Goal: Information Seeking & Learning: Understand process/instructions

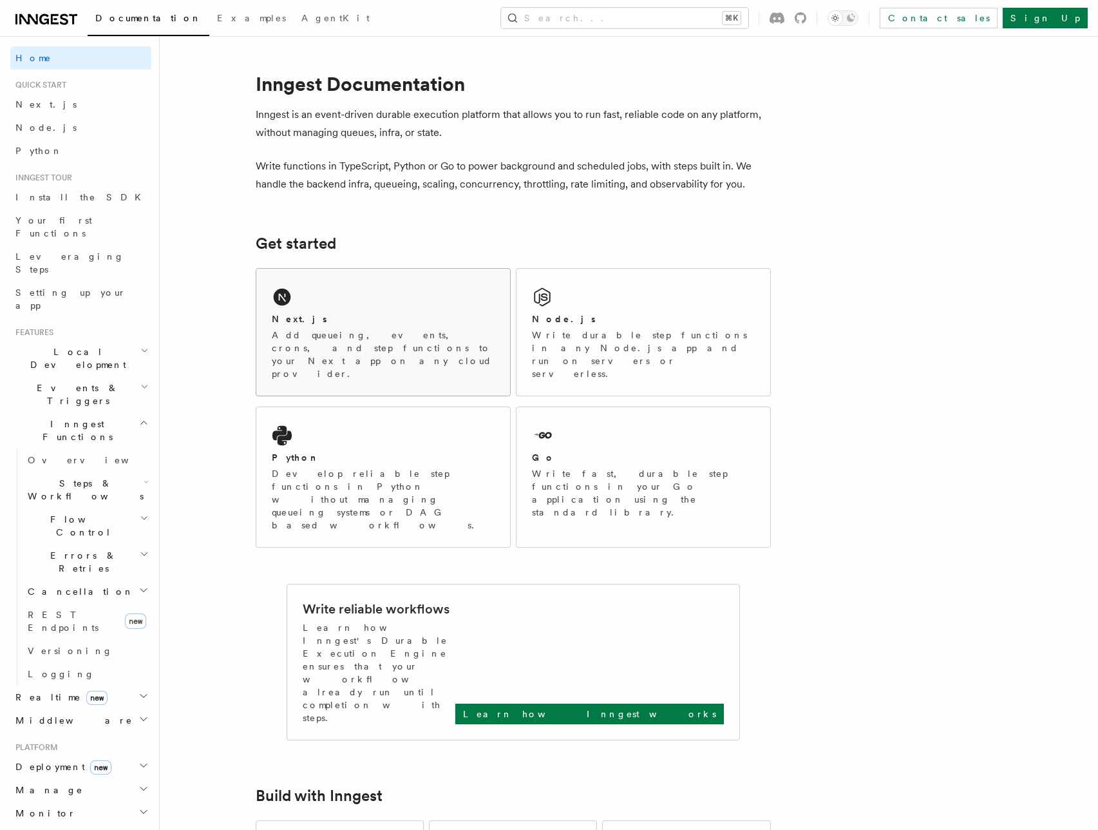
click at [440, 316] on div "Next.js" at bounding box center [383, 319] width 223 height 14
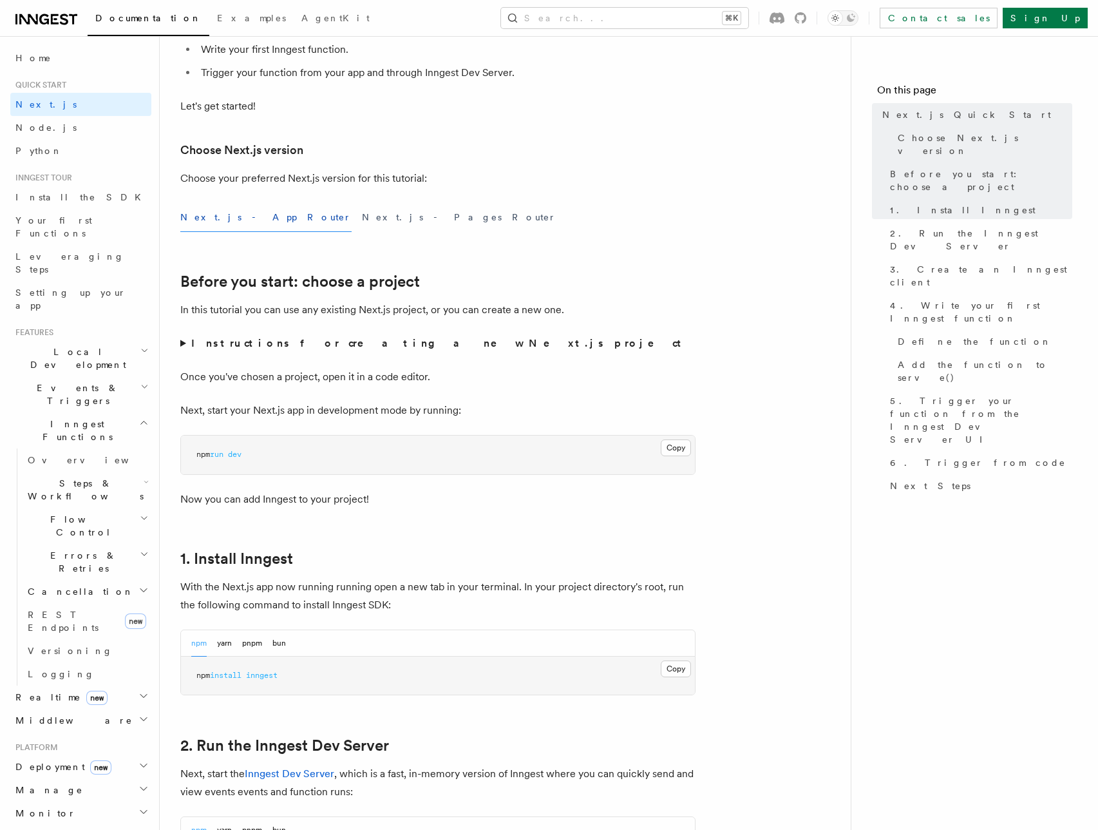
scroll to position [228, 0]
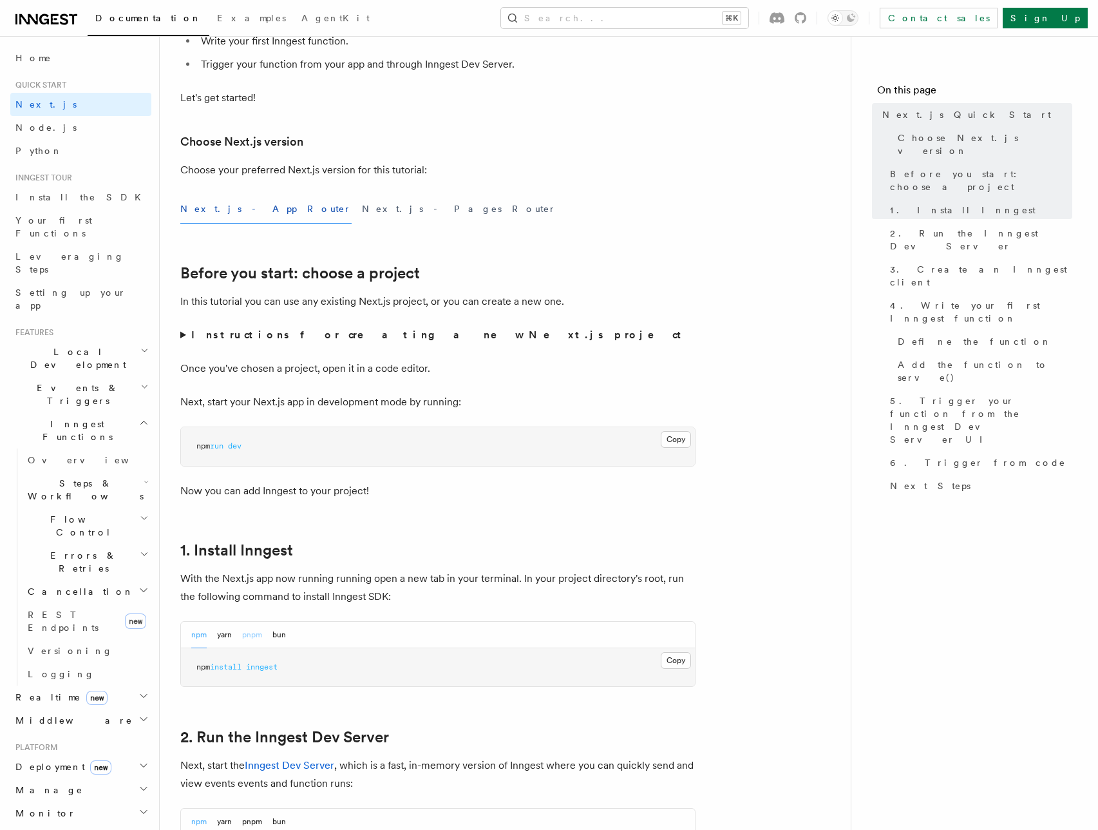
click at [254, 629] on button "pnpm" at bounding box center [252, 634] width 20 height 26
click at [681, 656] on button "Copy Copied" at bounding box center [676, 660] width 30 height 17
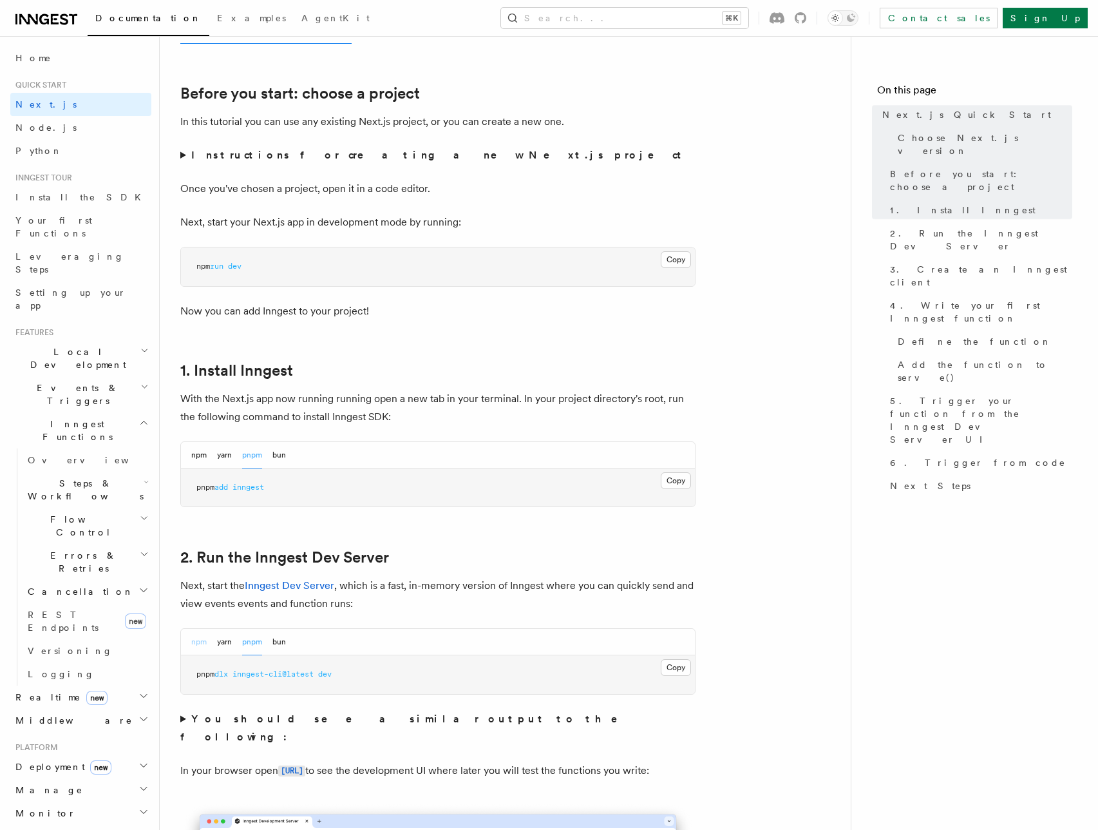
scroll to position [540, 0]
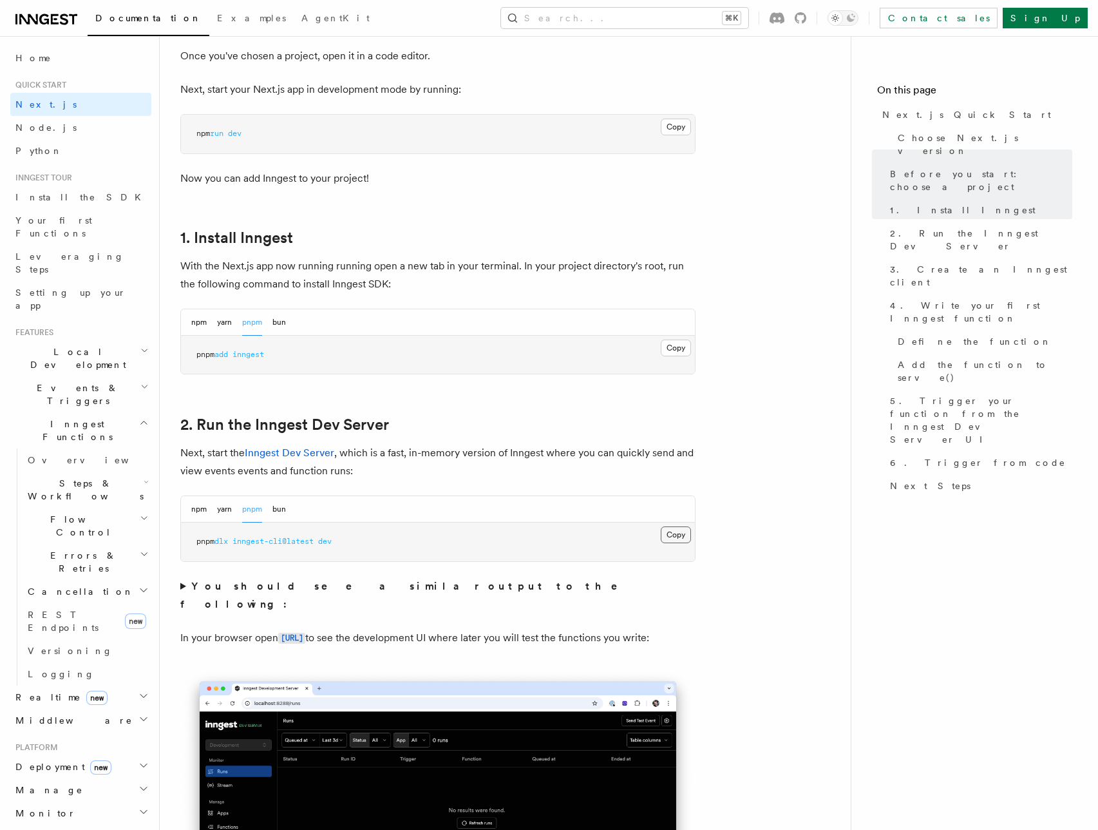
click at [673, 529] on button "Copy Copied" at bounding box center [676, 534] width 30 height 17
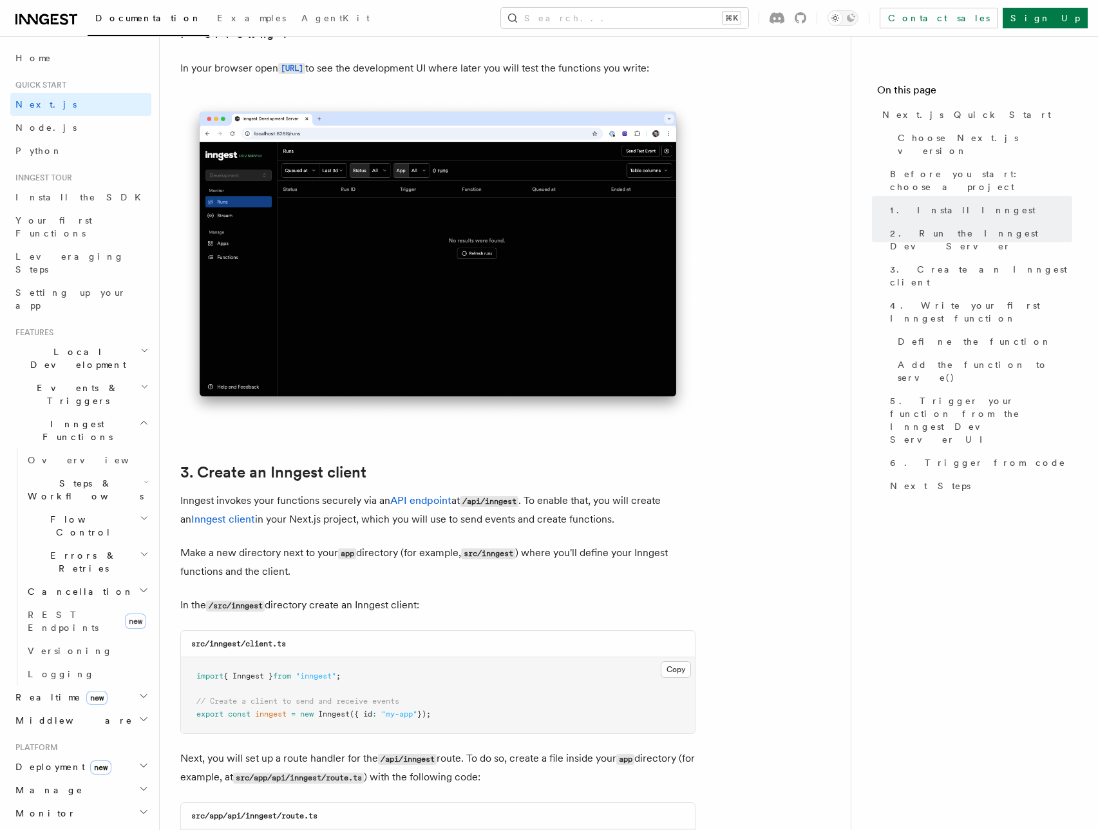
scroll to position [959, 0]
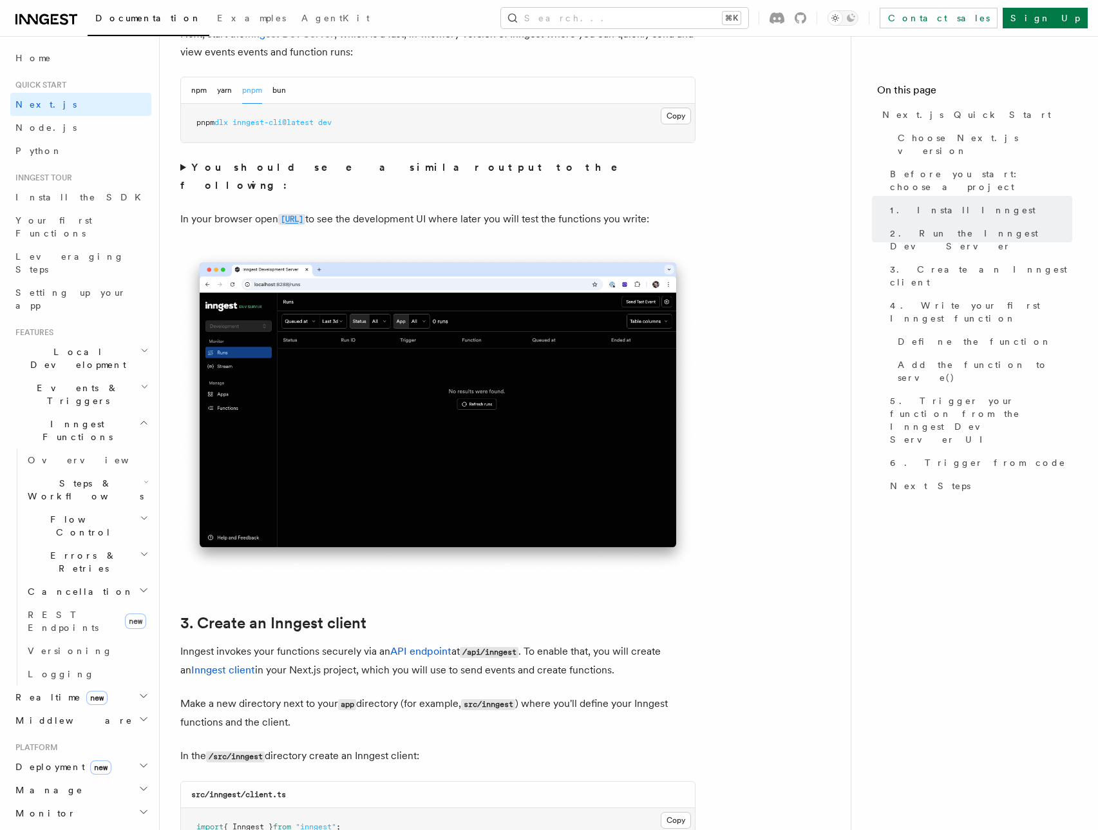
click at [305, 214] on code "[URL]" at bounding box center [291, 219] width 27 height 11
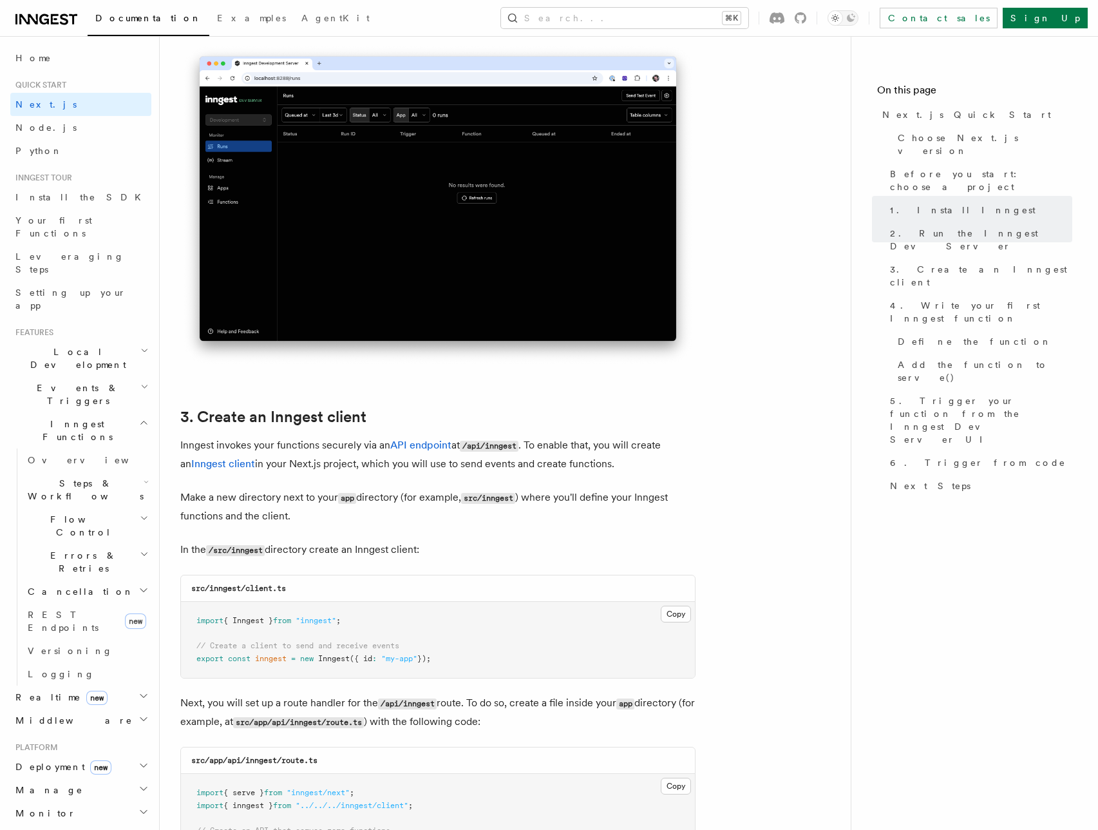
scroll to position [1231, 0]
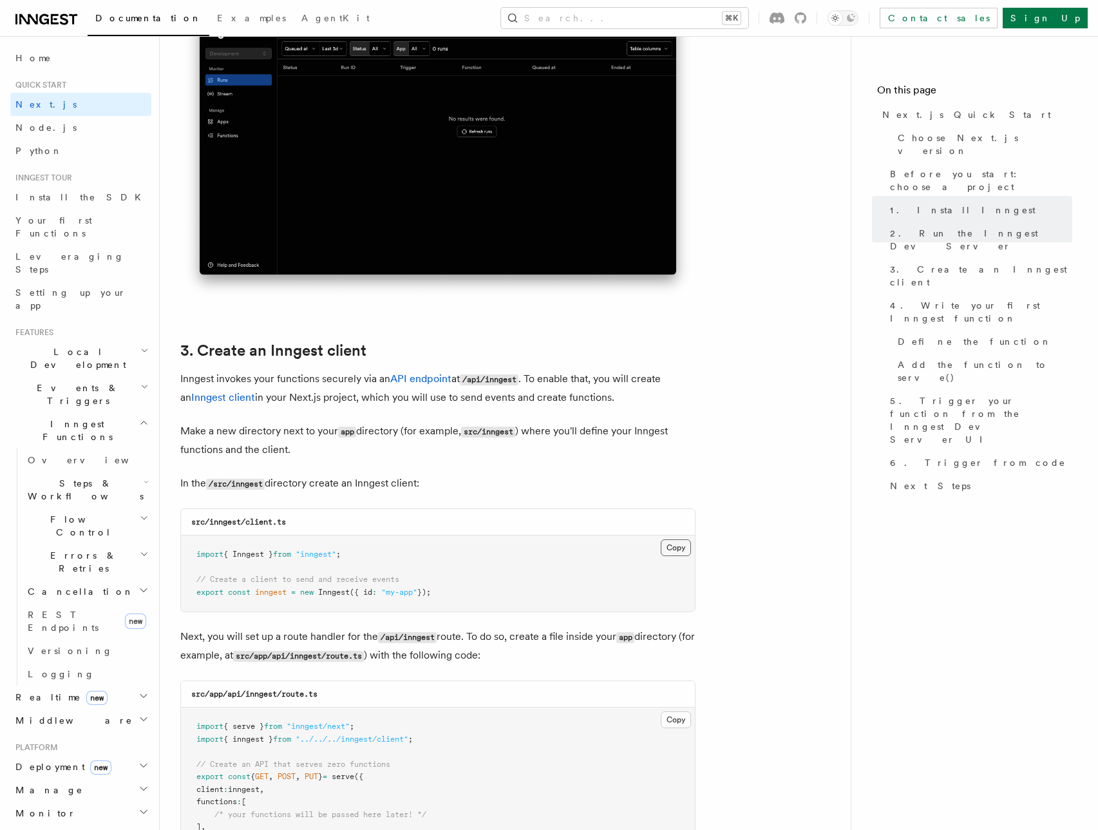
click at [667, 546] on button "Copy Copied" at bounding box center [676, 547] width 30 height 17
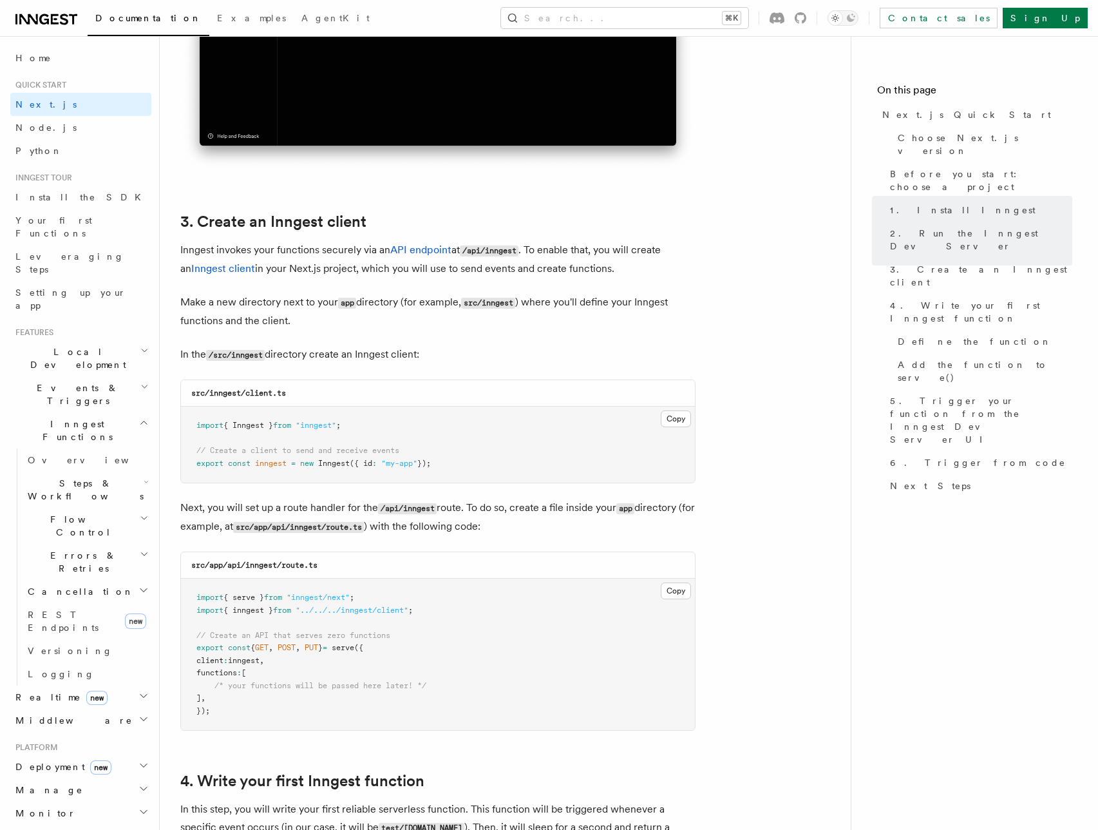
scroll to position [1377, 0]
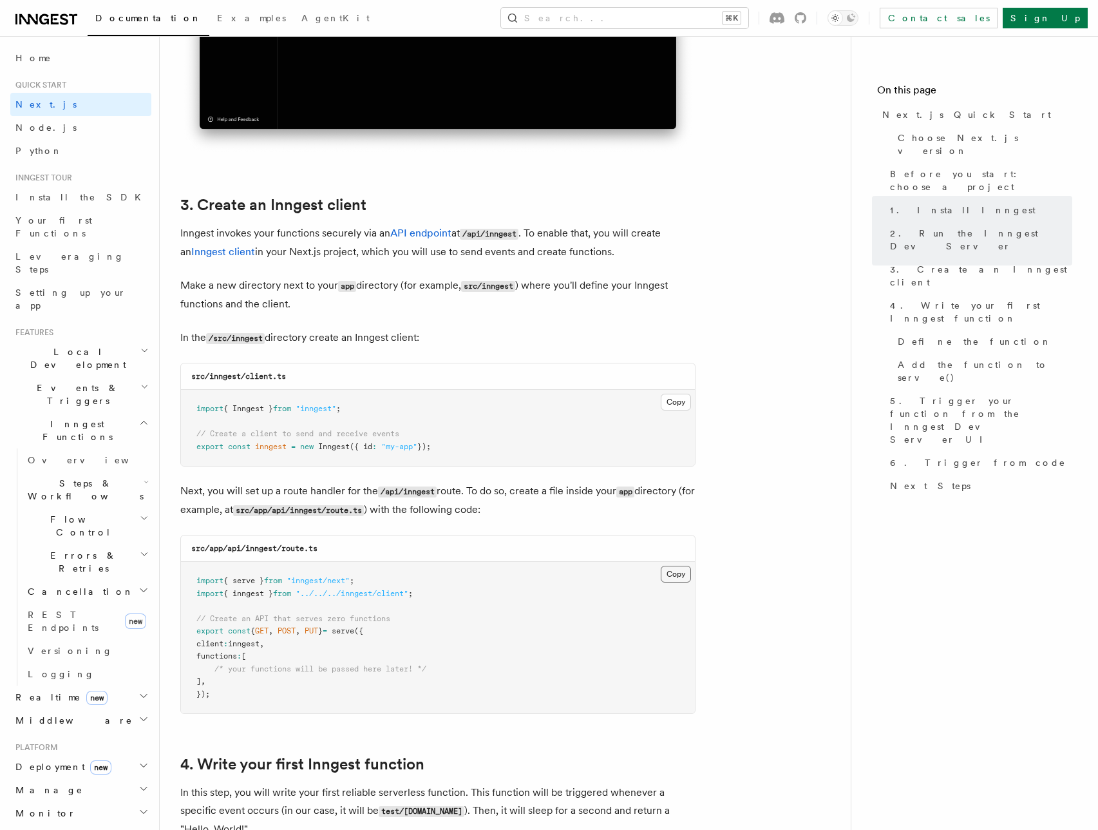
click at [678, 575] on button "Copy Copied" at bounding box center [676, 573] width 30 height 17
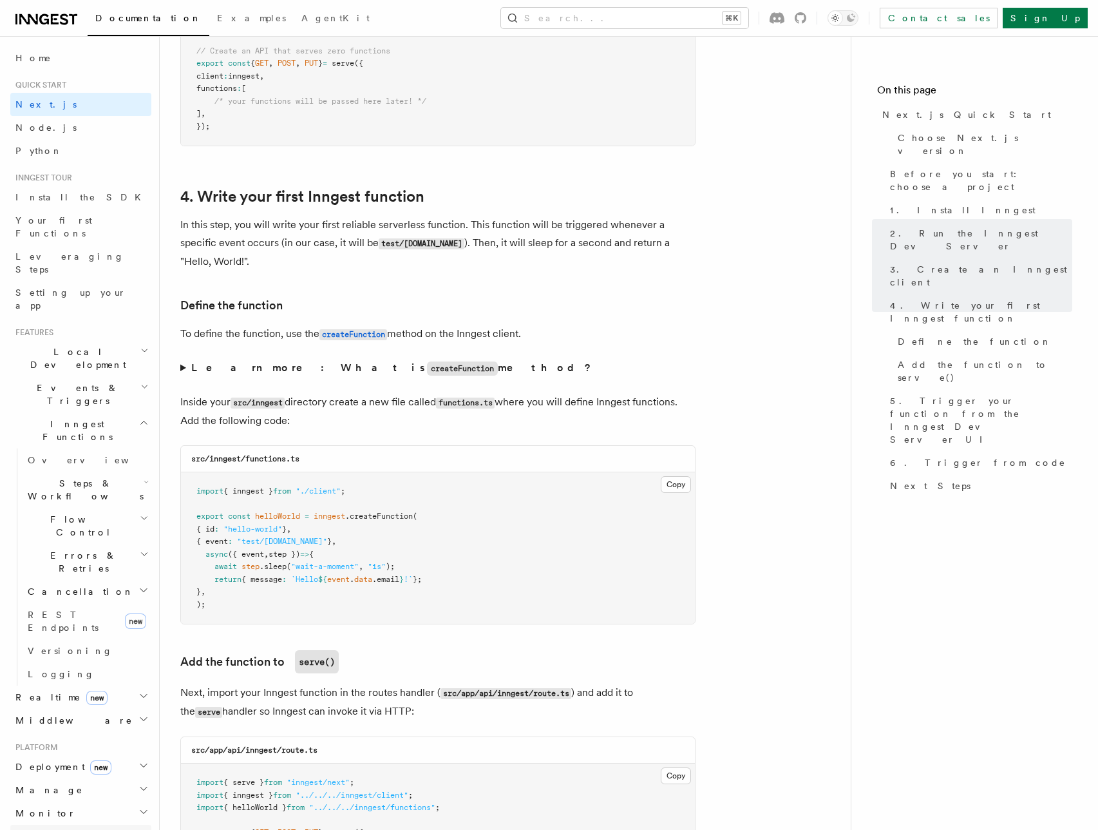
scroll to position [1961, 0]
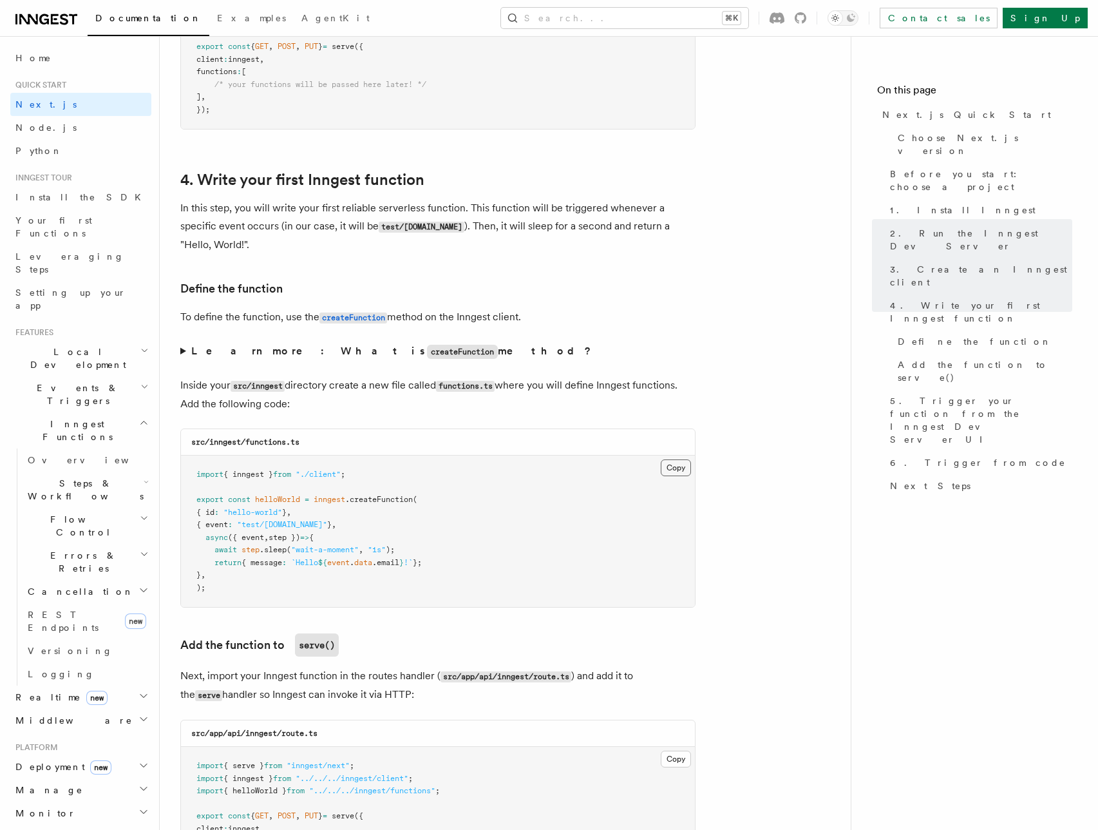
click at [671, 472] on button "Copy Copied" at bounding box center [676, 467] width 30 height 17
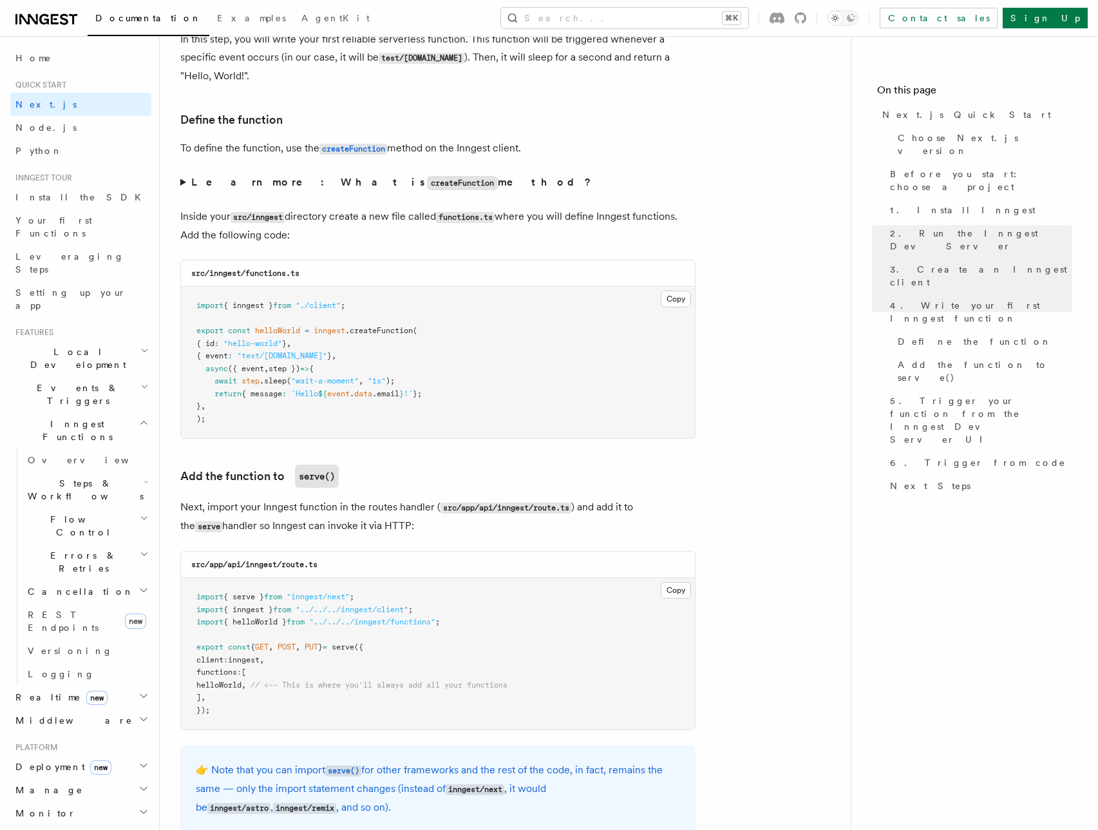
scroll to position [2196, 0]
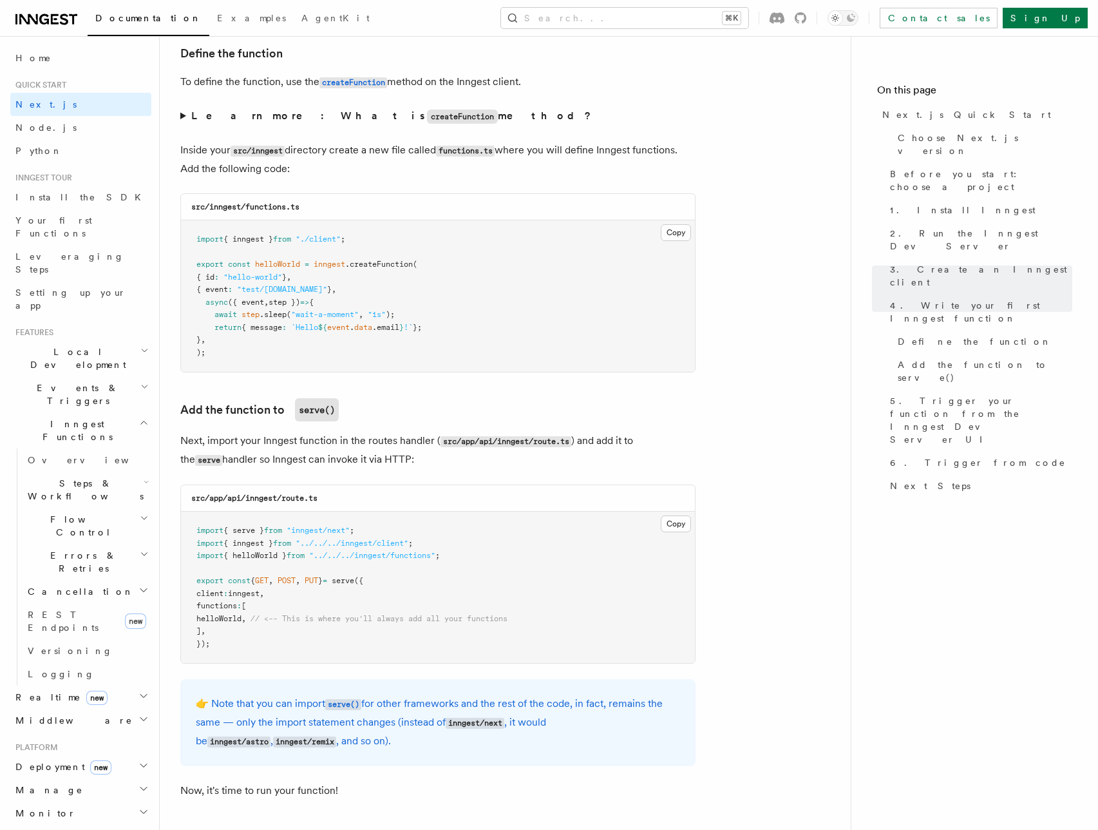
click at [242, 616] on span "helloWorld" at bounding box center [218, 618] width 45 height 9
